Goal: Obtain resource: Obtain resource

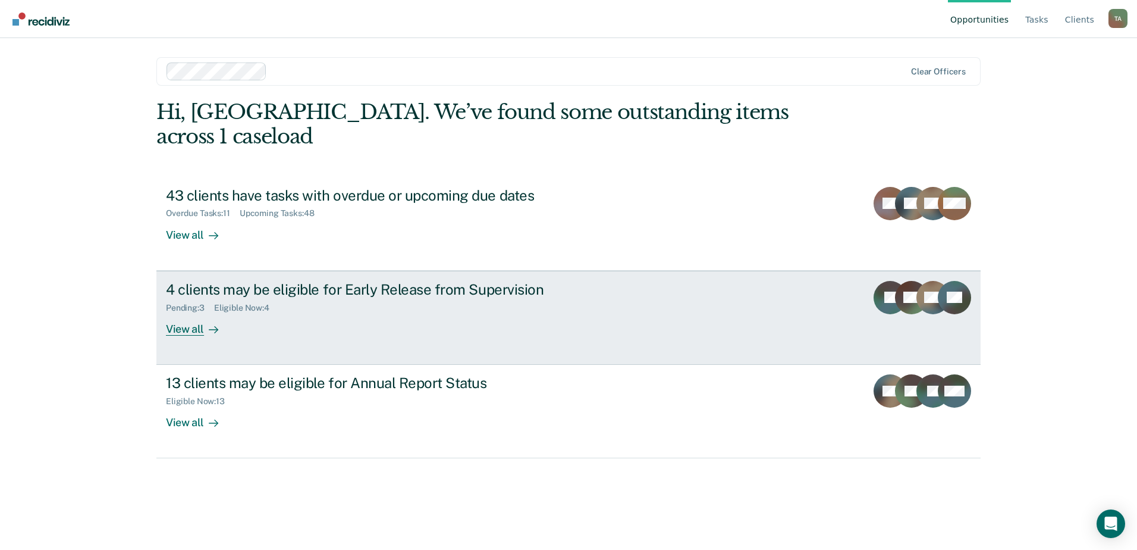
click at [245, 303] on div "Eligible Now : 4" at bounding box center [246, 308] width 65 height 10
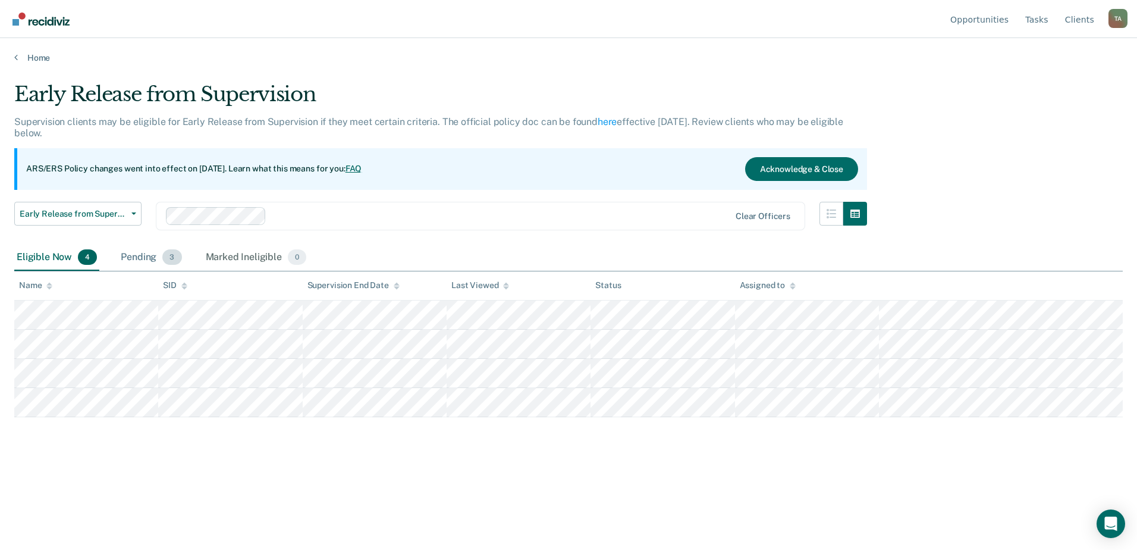
click at [153, 262] on div "Pending 3" at bounding box center [150, 257] width 65 height 26
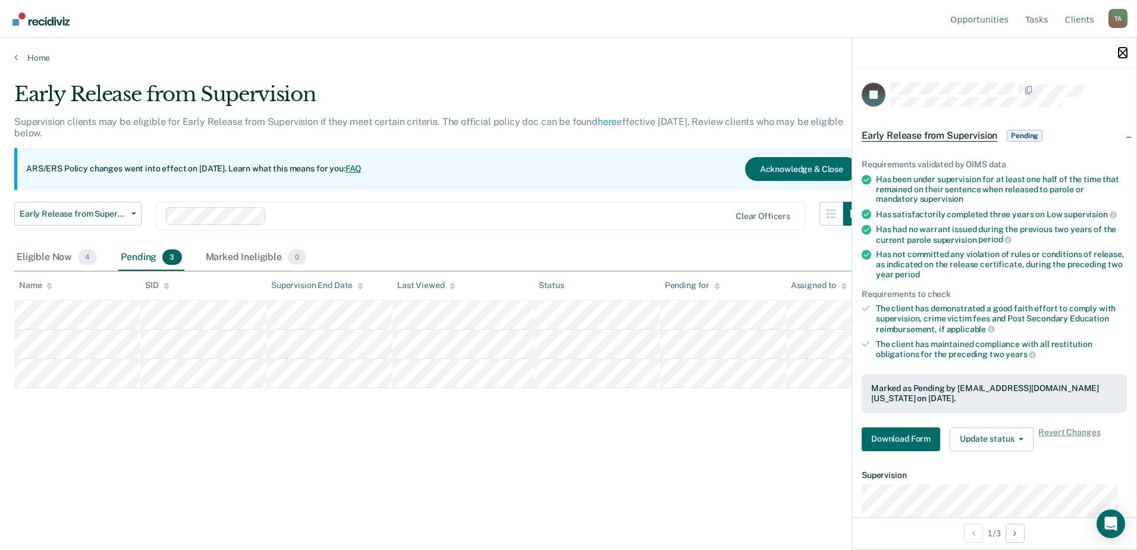
click at [1120, 53] on icon "button" at bounding box center [1123, 53] width 8 height 8
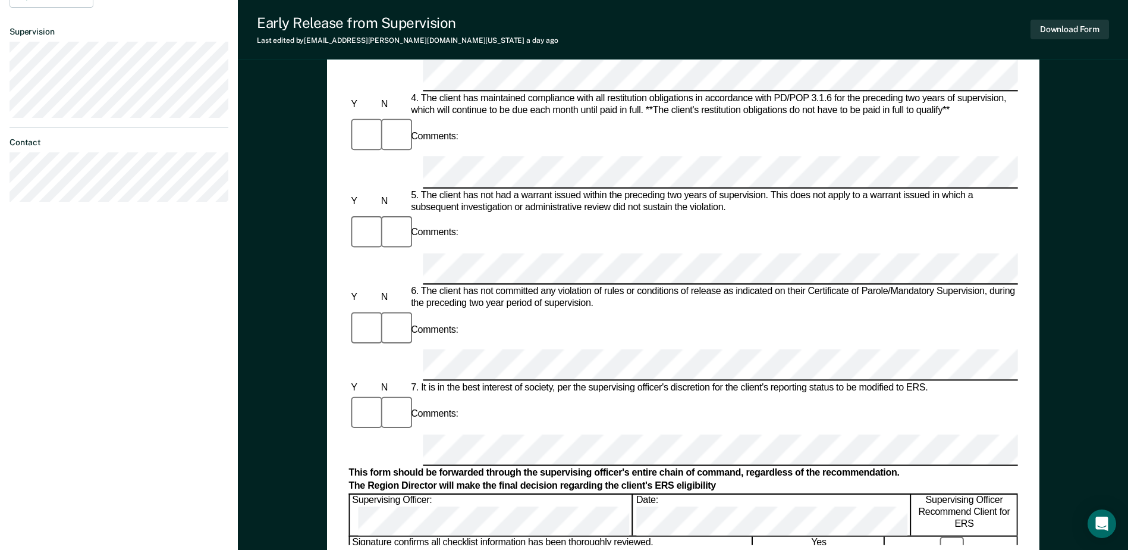
scroll to position [451, 0]
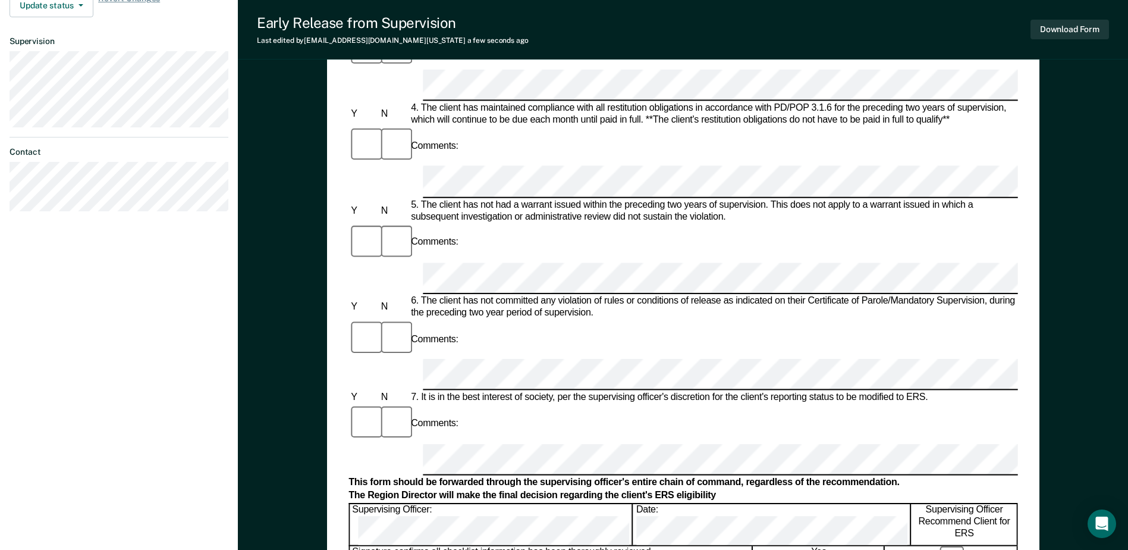
click at [635, 275] on form "Early Release from Supervision (ERS) Checklist, Recommendation, and Determinati…" at bounding box center [683, 373] width 669 height 1408
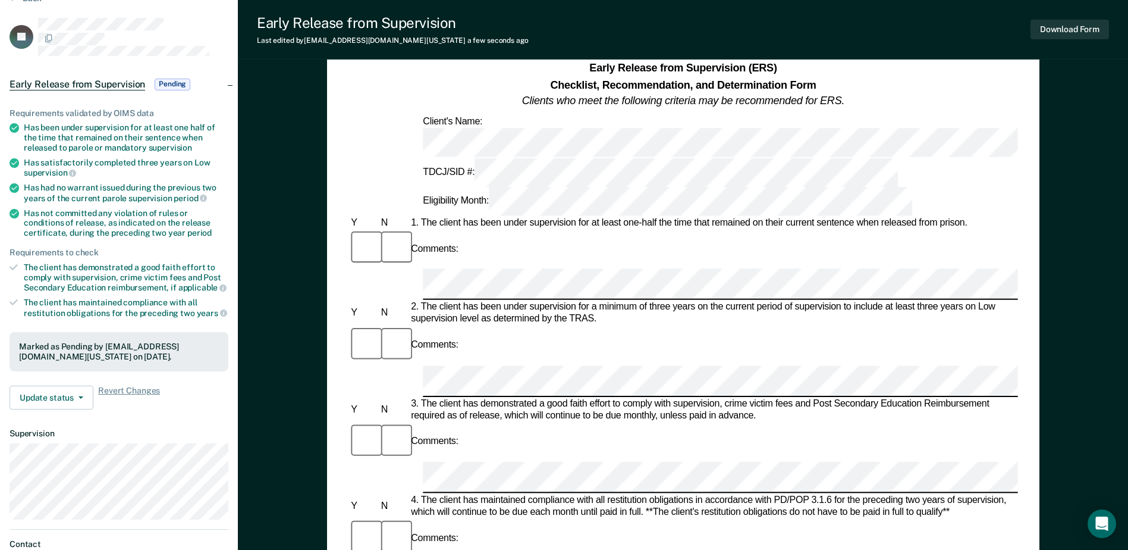
scroll to position [0, 0]
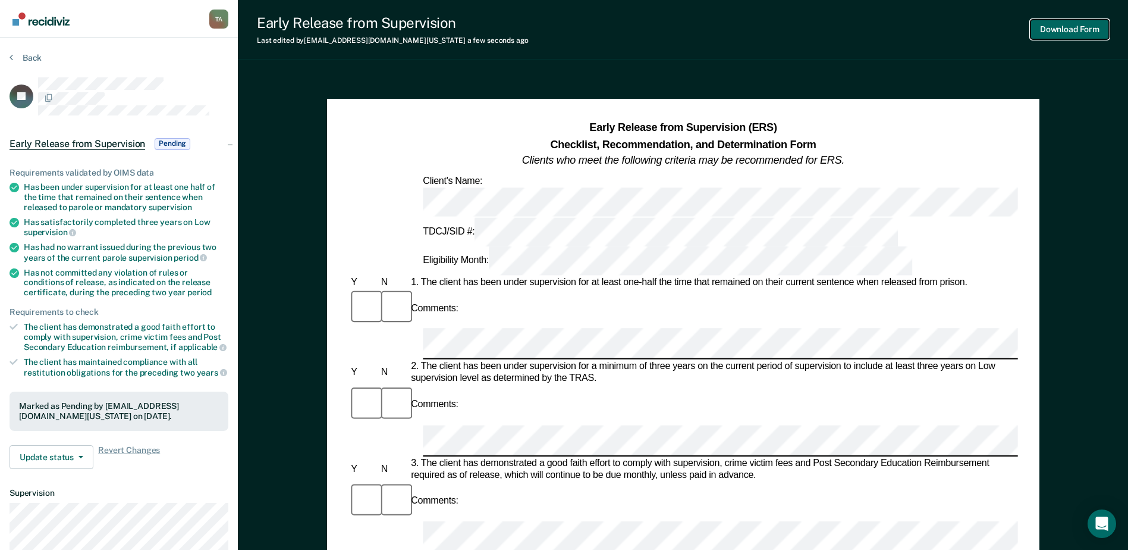
click at [1069, 33] on button "Download Form" at bounding box center [1070, 30] width 79 height 20
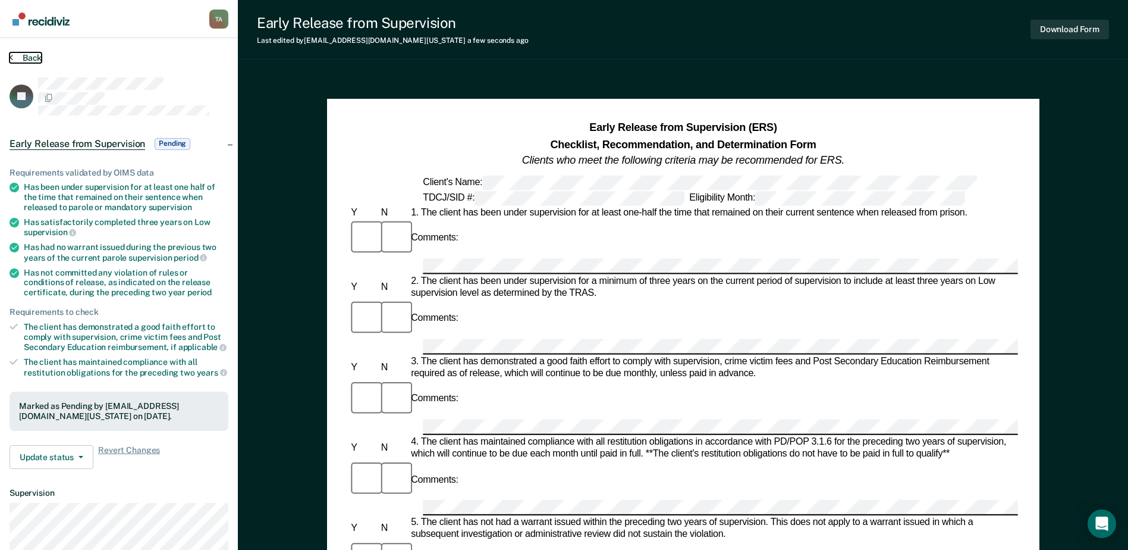
click at [18, 56] on button "Back" at bounding box center [26, 57] width 32 height 11
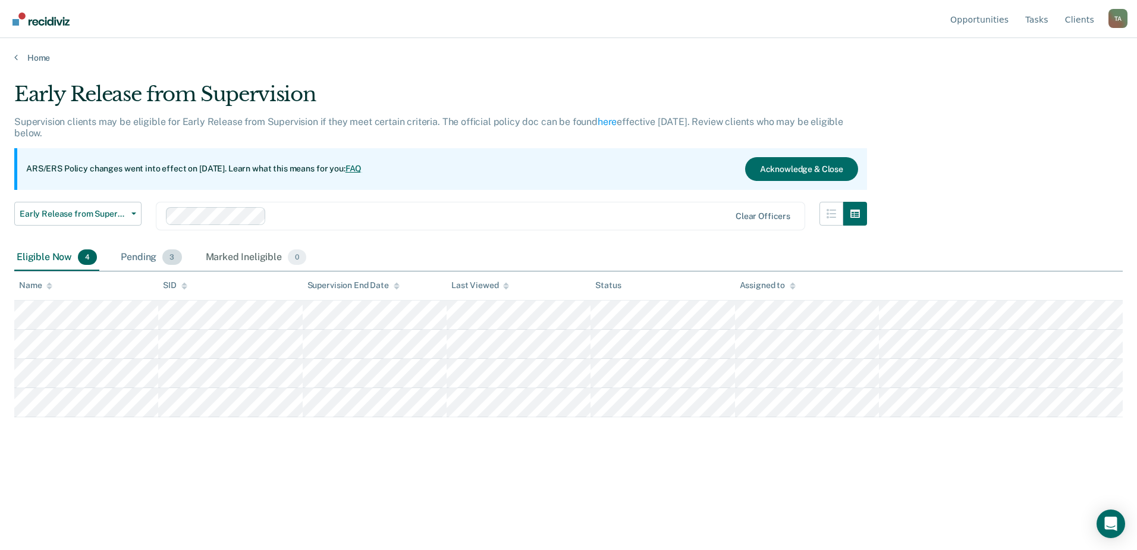
click at [153, 257] on div "Pending 3" at bounding box center [150, 257] width 65 height 26
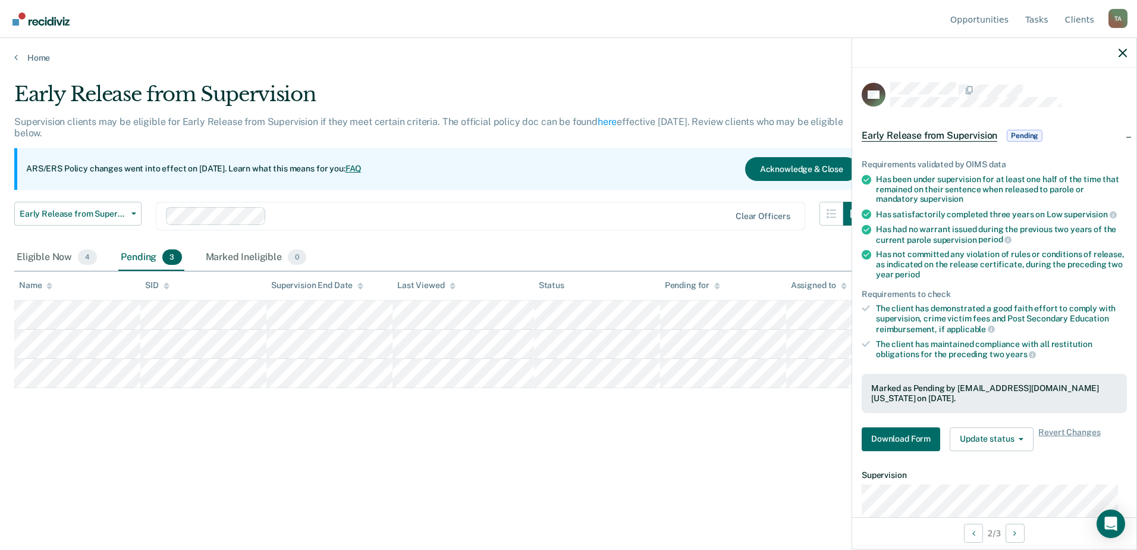
click at [696, 446] on div "Early Release from Supervision Supervision clients may be eligible for Early Re…" at bounding box center [568, 271] width 1109 height 378
click at [1128, 58] on div at bounding box center [994, 53] width 284 height 30
click at [1123, 52] on icon "button" at bounding box center [1123, 53] width 8 height 8
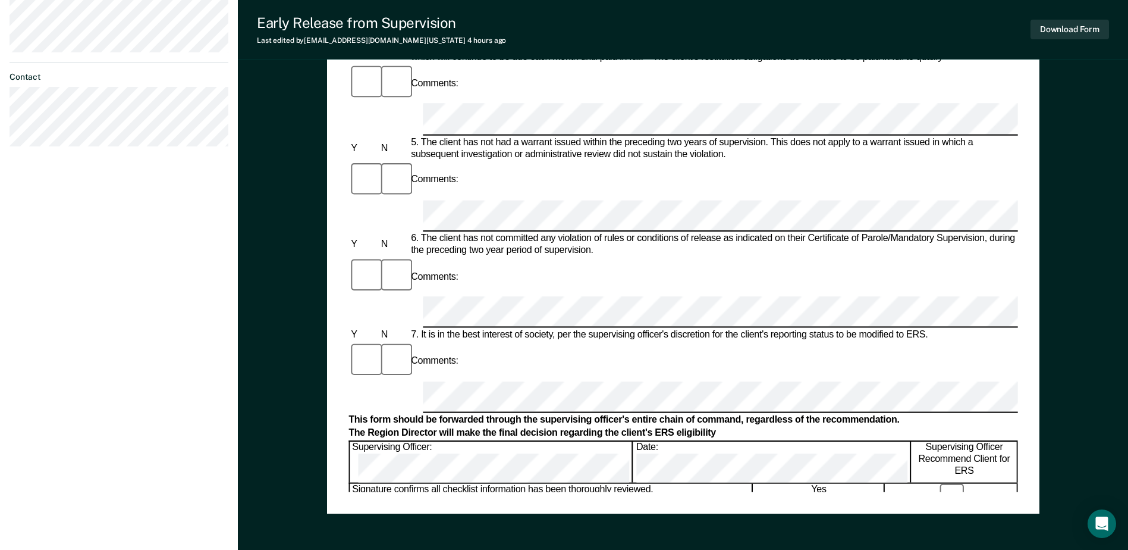
scroll to position [535, 0]
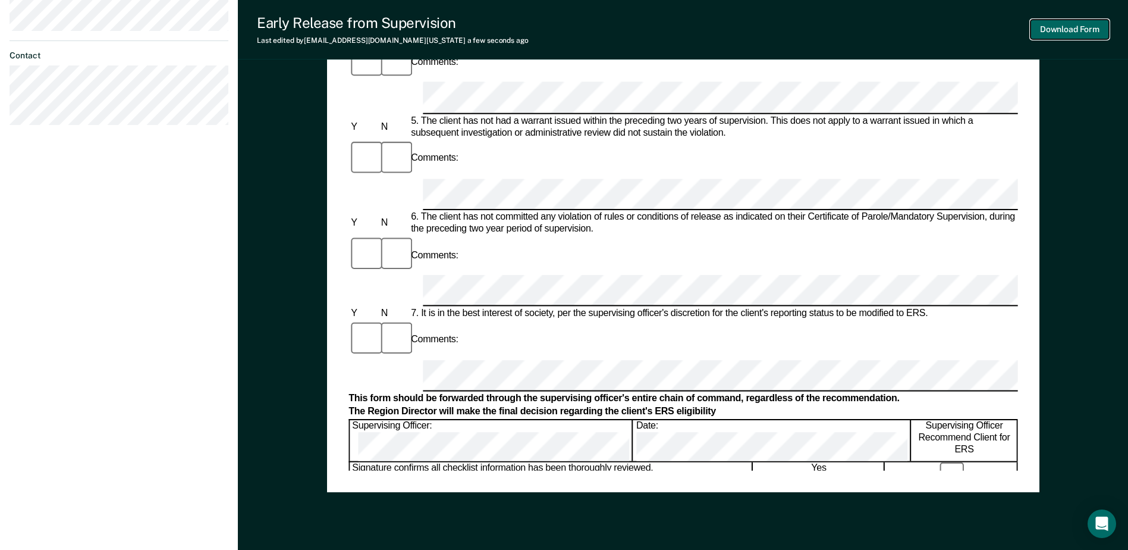
click at [1083, 33] on button "Download Form" at bounding box center [1070, 30] width 79 height 20
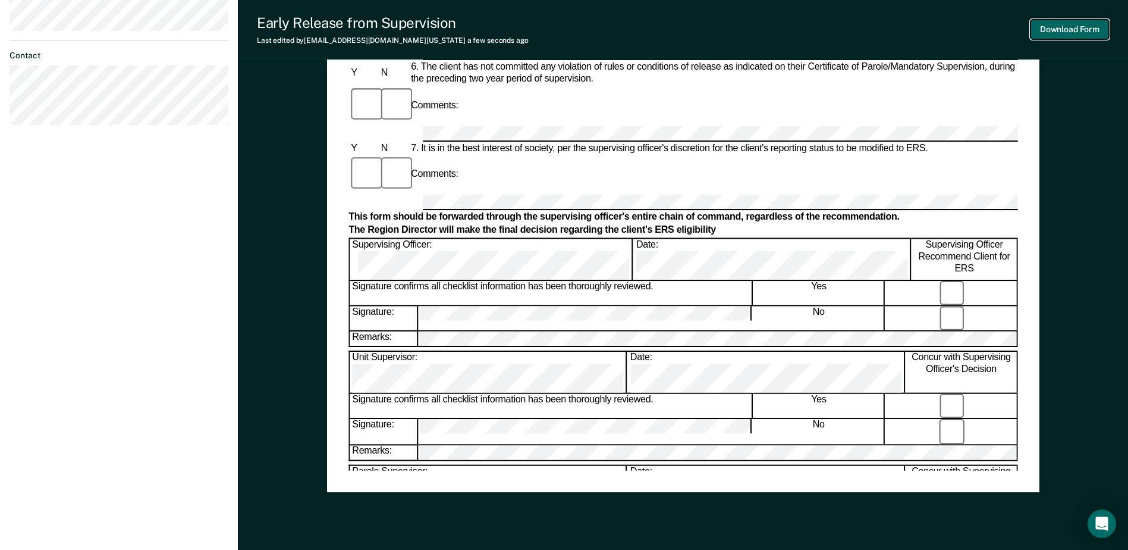
click at [1065, 30] on button "Download Form" at bounding box center [1070, 30] width 79 height 20
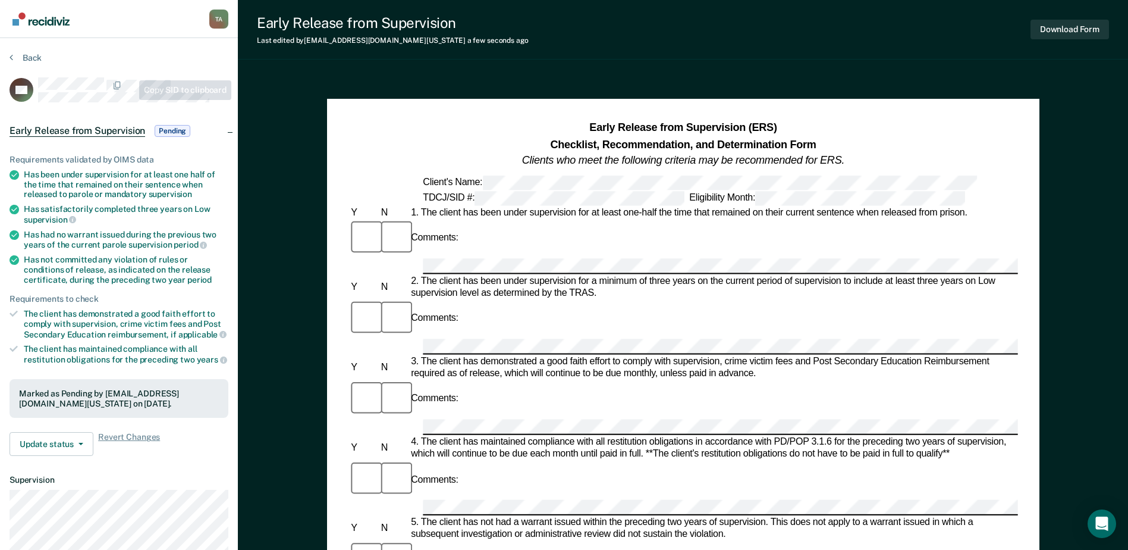
click at [160, 43] on section "Back PM Early Release from Supervision Pending Requirements validated by OIMS d…" at bounding box center [119, 361] width 238 height 646
click at [32, 55] on button "Back" at bounding box center [26, 57] width 32 height 11
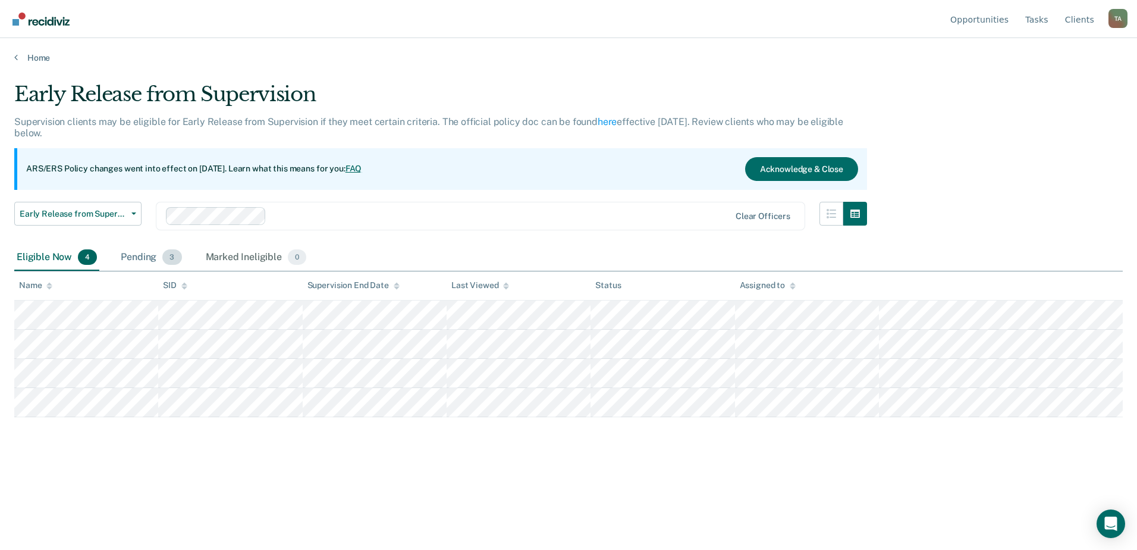
click at [141, 256] on div "Pending 3" at bounding box center [150, 257] width 65 height 26
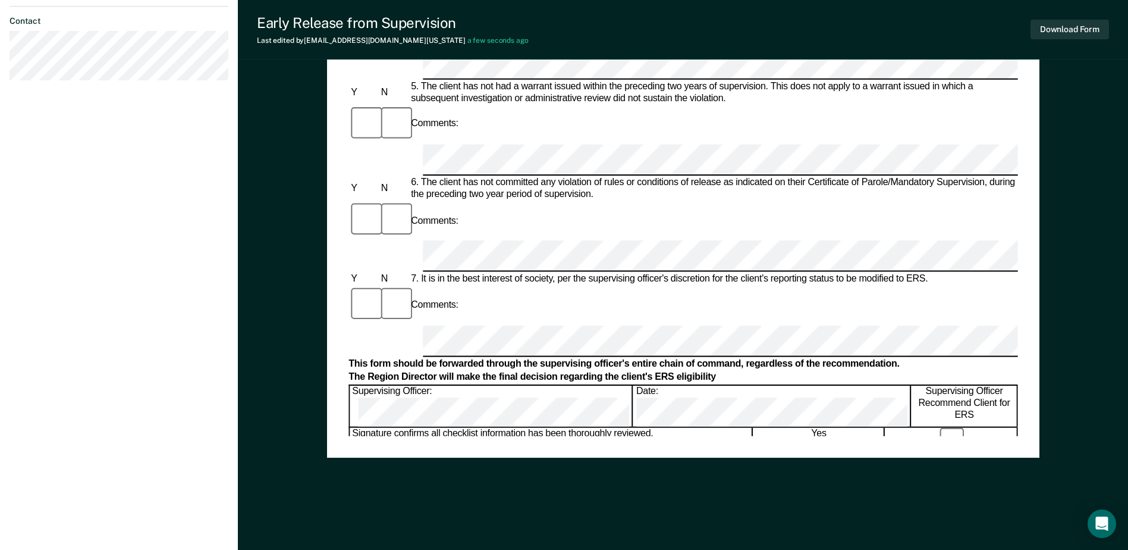
scroll to position [570, 0]
click at [1080, 30] on button "Download Form" at bounding box center [1070, 30] width 79 height 20
